Goal: Check status

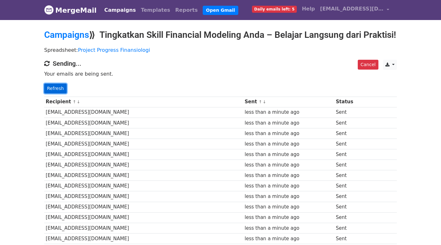
click at [59, 93] on link "Refresh" at bounding box center [55, 89] width 23 height 10
